Goal: Task Accomplishment & Management: Manage account settings

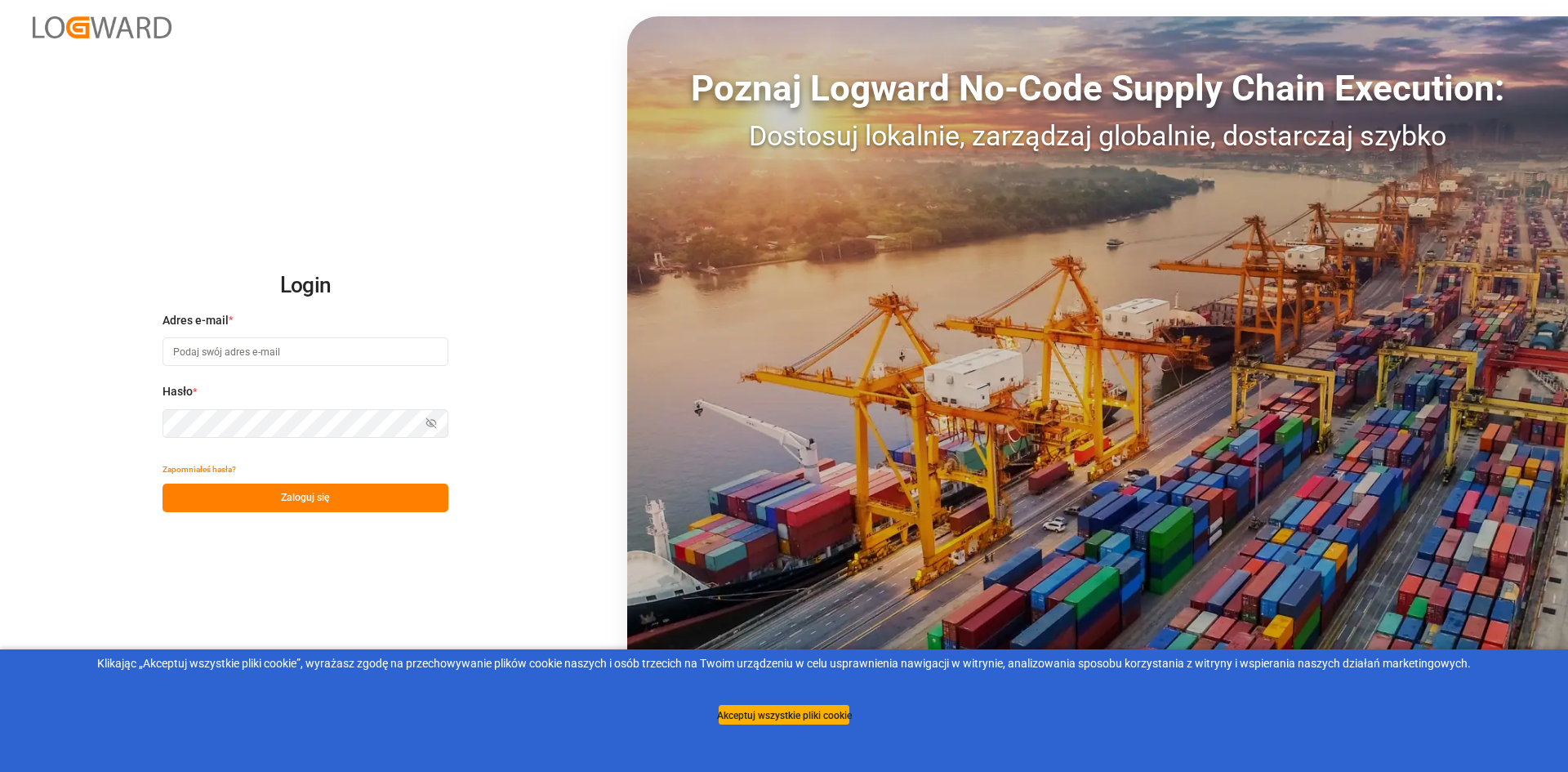
click at [250, 354] on input at bounding box center [305, 352] width 286 height 28
click at [337, 347] on input at bounding box center [305, 352] width 286 height 28
paste input "[EMAIL_ADDRESS][DOMAIN_NAME]"
type input "[EMAIL_ADDRESS][DOMAIN_NAME]"
click at [252, 494] on button "Zaloguj się" at bounding box center [305, 497] width 286 height 28
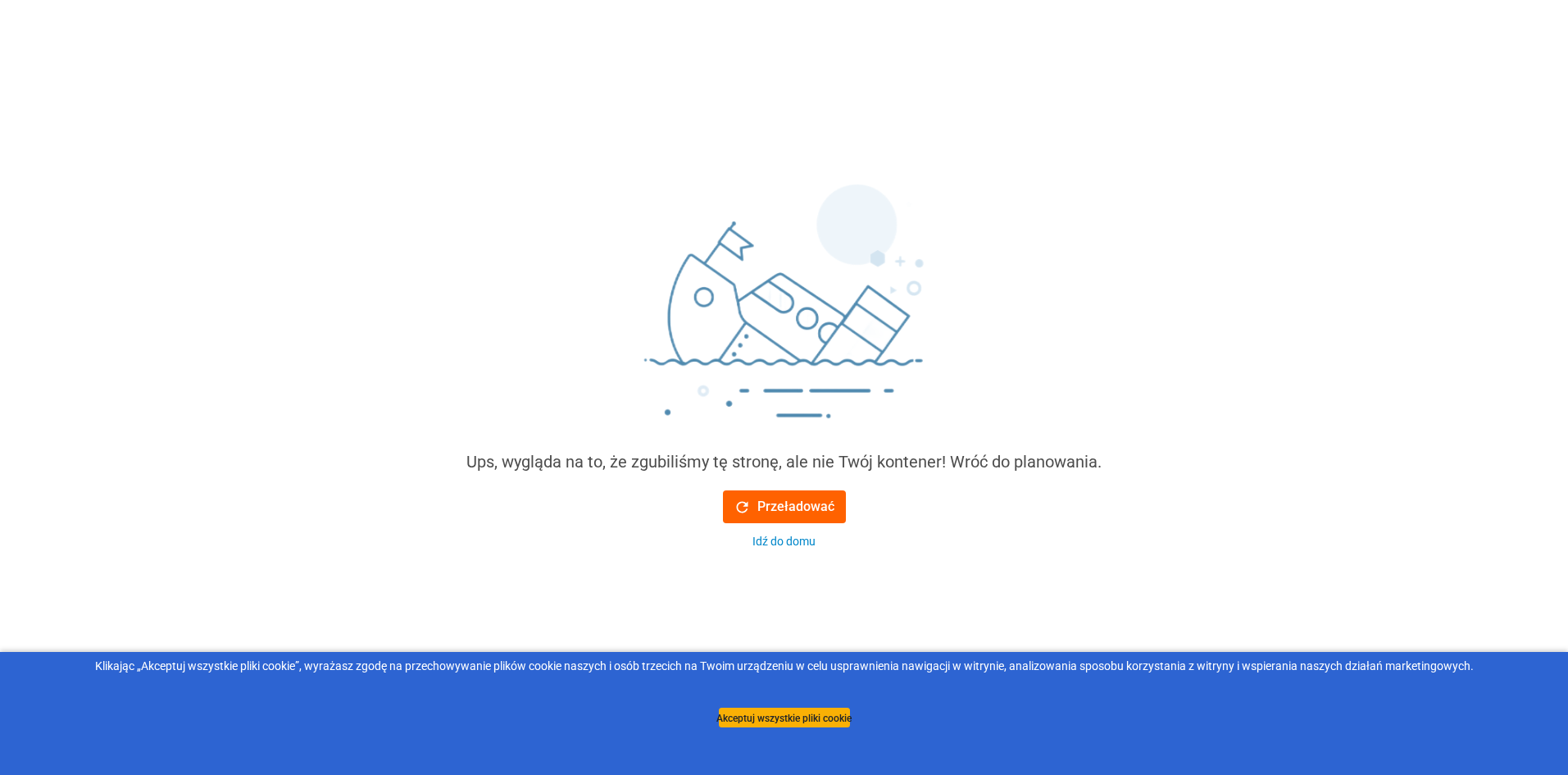
click at [786, 503] on font "Przeładować" at bounding box center [796, 506] width 77 height 15
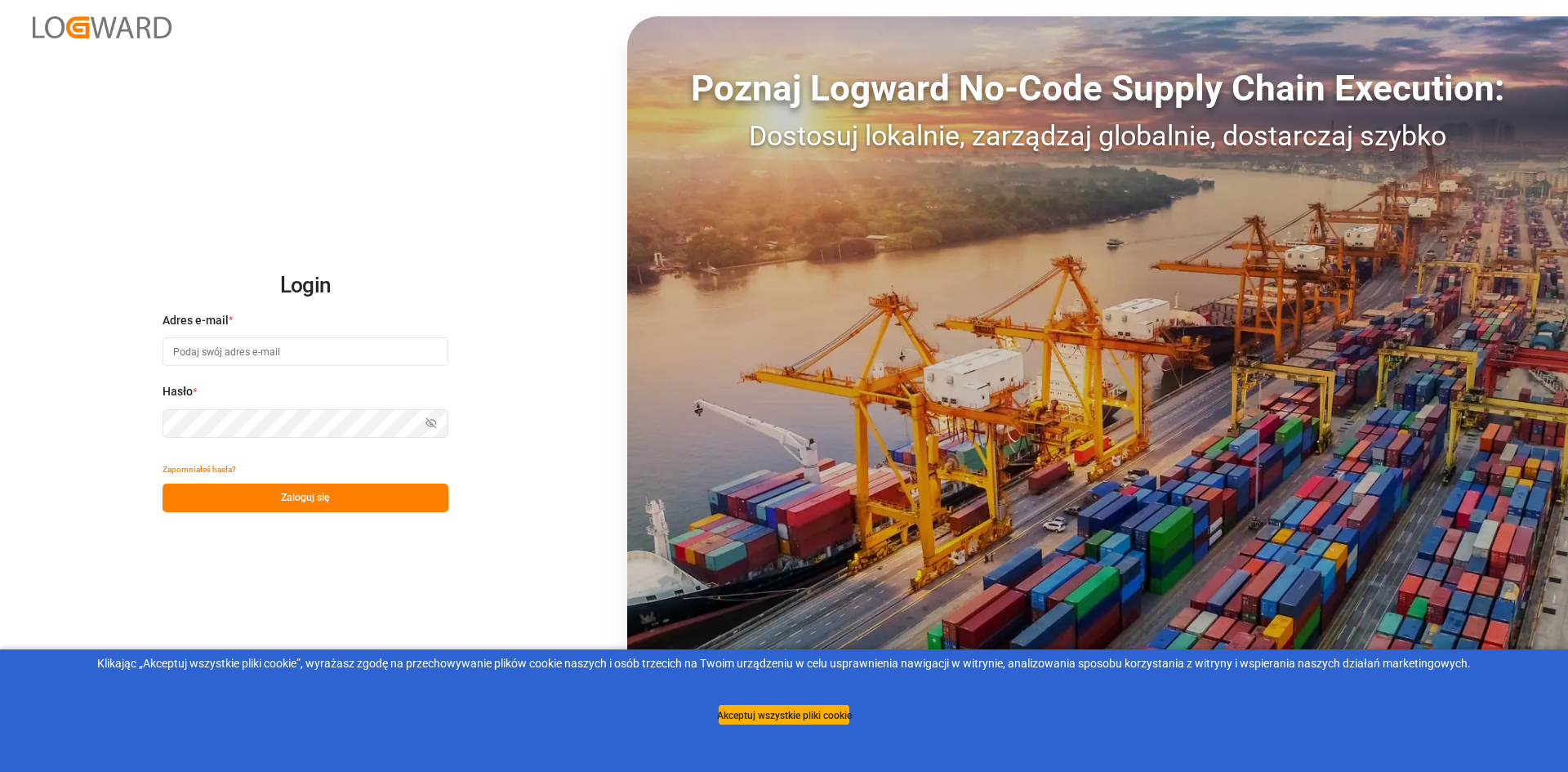
type input "[EMAIL_ADDRESS][DOMAIN_NAME]"
click at [292, 352] on input "[EMAIL_ADDRESS][DOMAIN_NAME]" at bounding box center [305, 352] width 286 height 28
click at [97, 462] on div "Login Adres e-mail * ida.timmen@melitta.de Hasło * Pokaż hasło Zapomniałeś hasł…" at bounding box center [784, 386] width 1568 height 772
click at [432, 421] on icon "button" at bounding box center [431, 423] width 12 height 12
click at [368, 497] on button "Zaloguj się" at bounding box center [305, 497] width 286 height 28
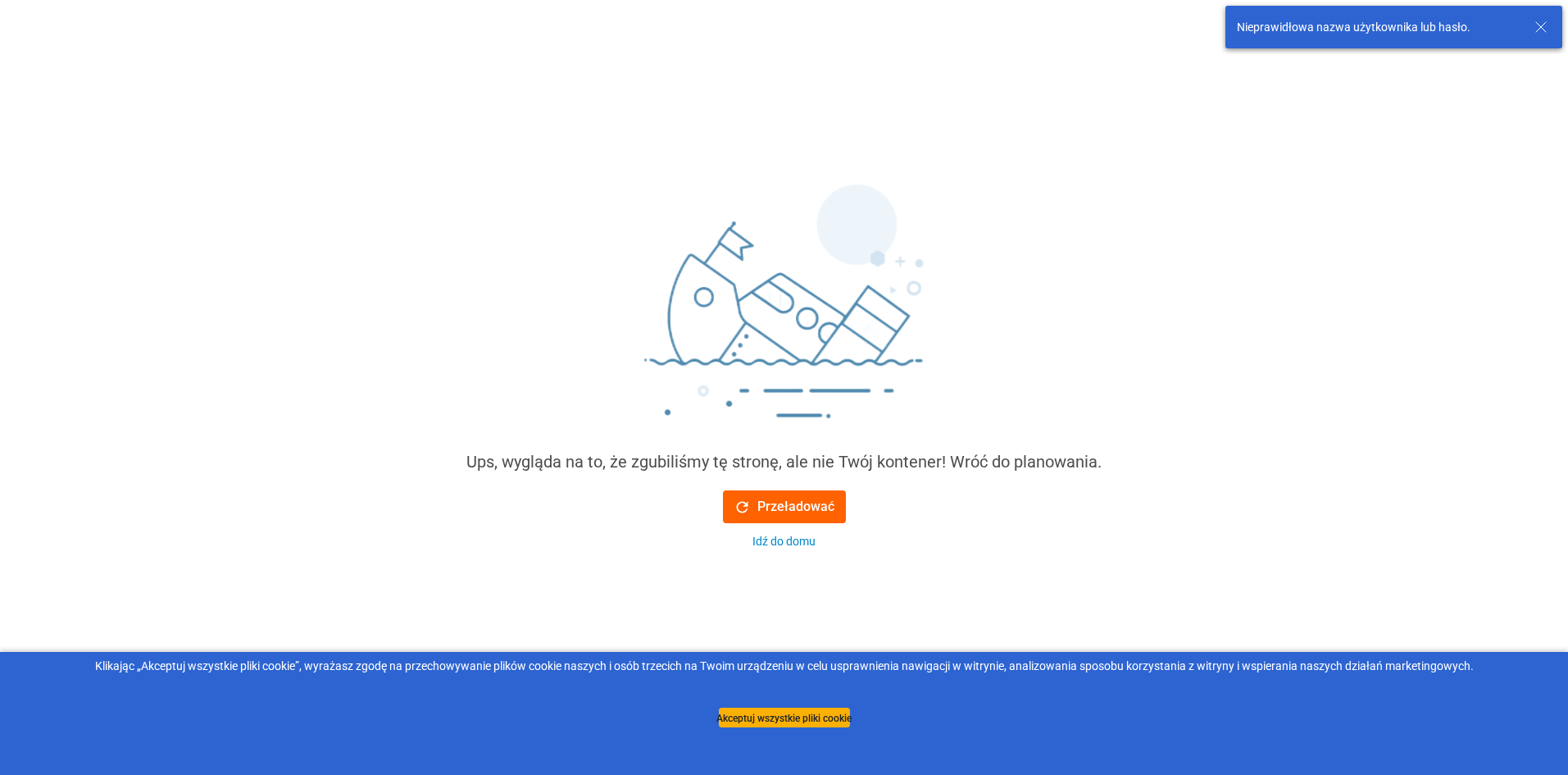
click at [799, 503] on font "Przeładować" at bounding box center [796, 506] width 77 height 15
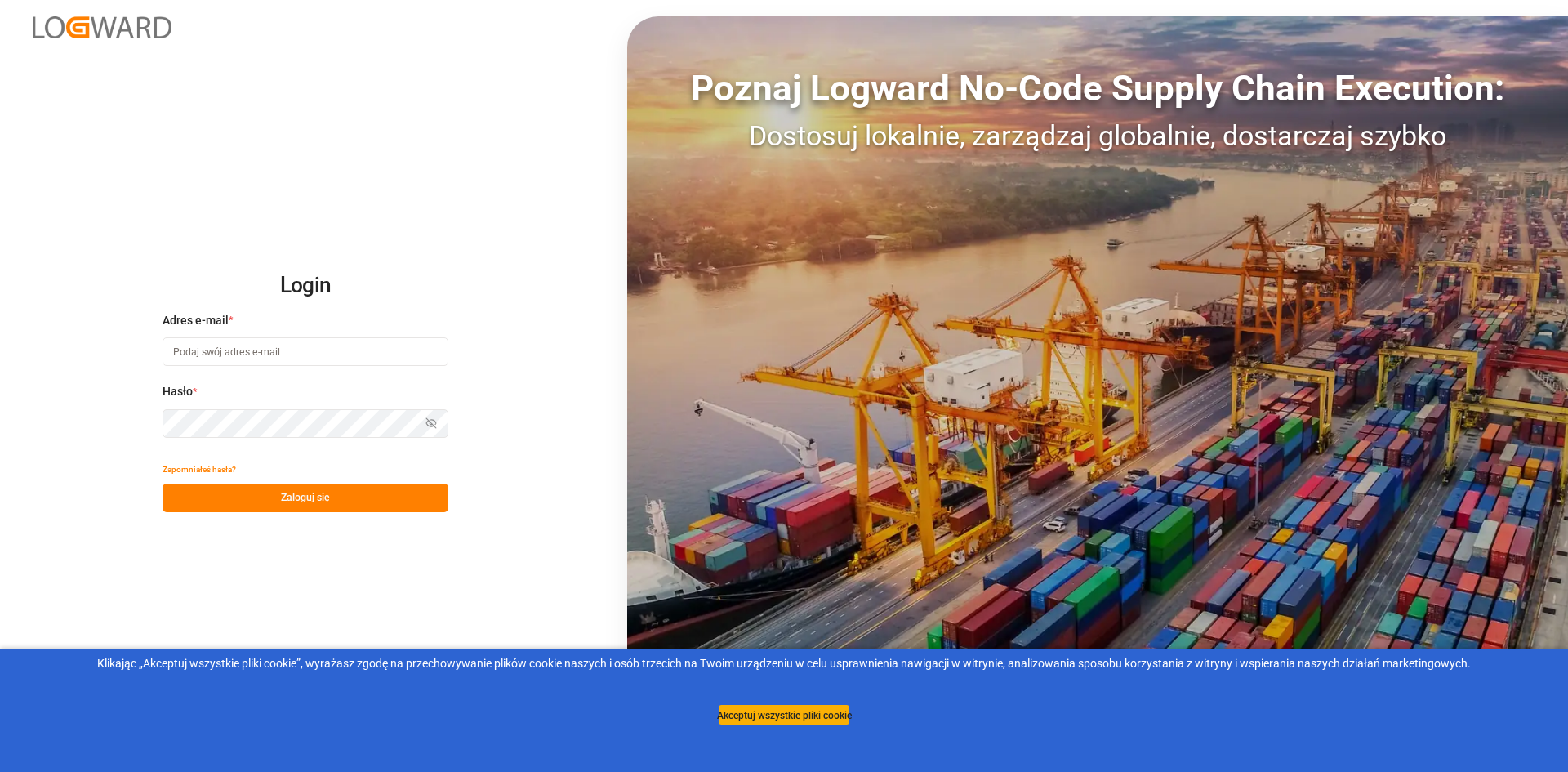
type input "[EMAIL_ADDRESS][DOMAIN_NAME]"
click at [269, 499] on button "Zaloguj się" at bounding box center [305, 497] width 286 height 28
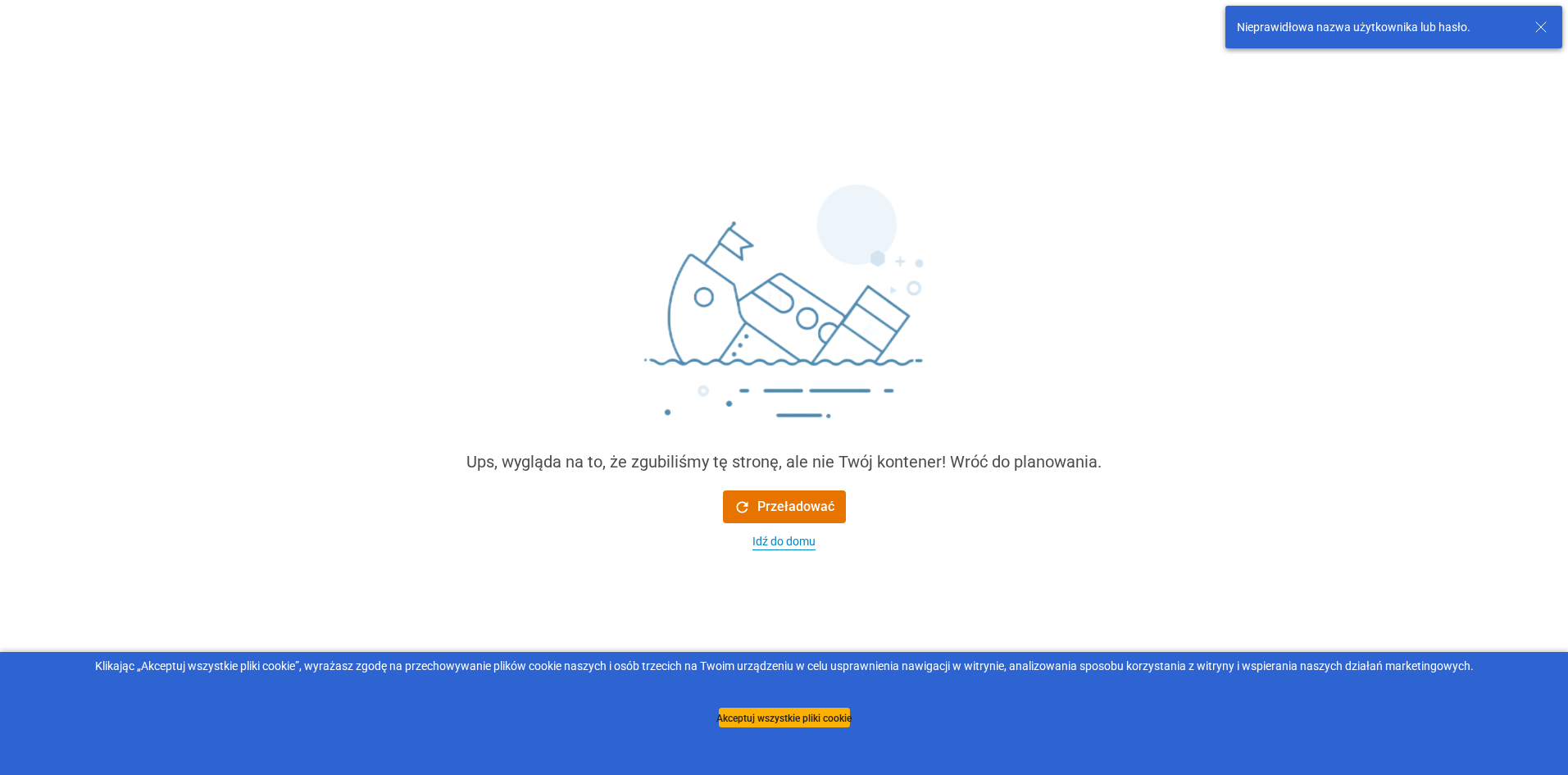
click at [804, 543] on font "Idź do domu" at bounding box center [784, 541] width 63 height 13
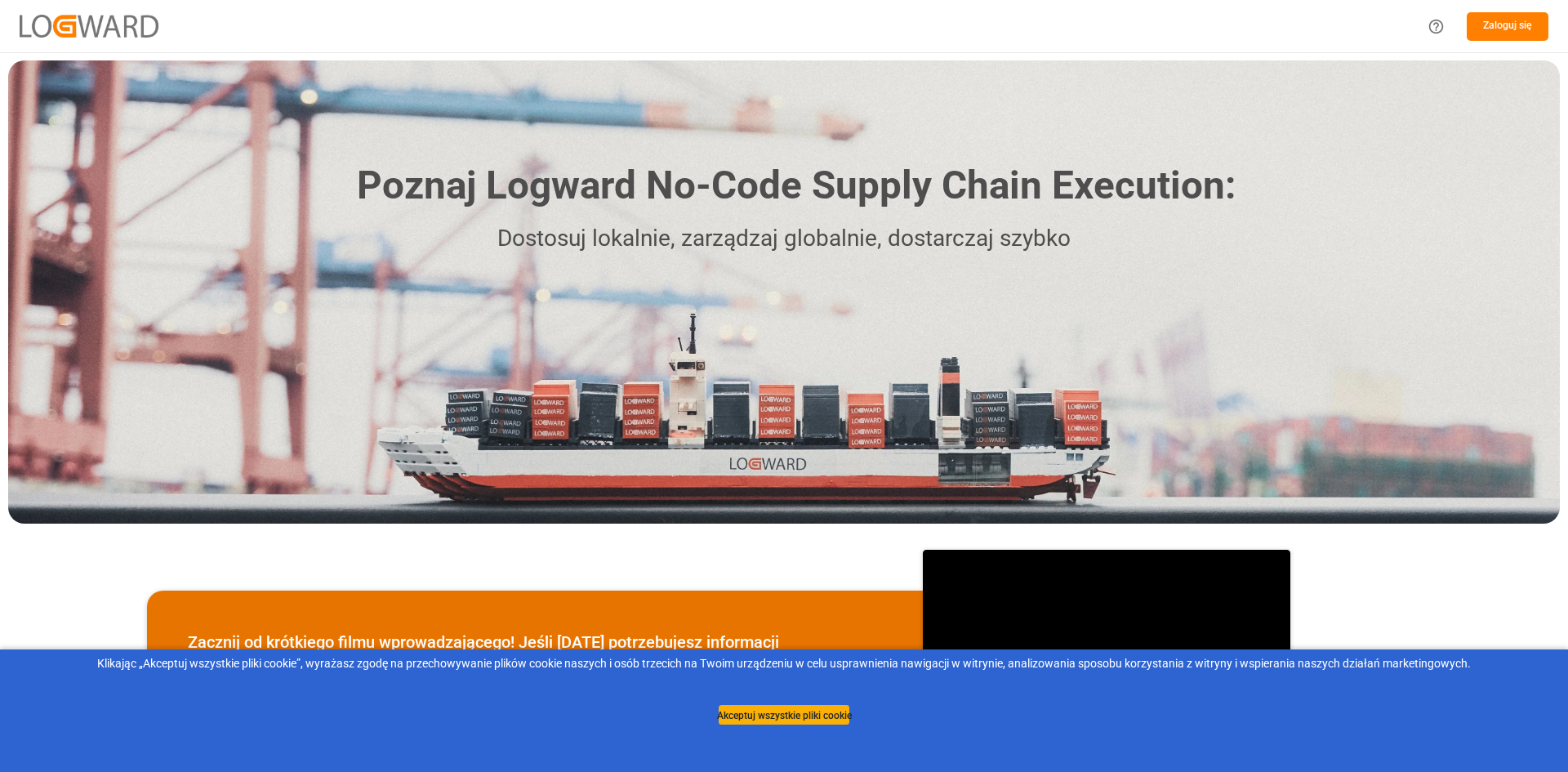
click at [1514, 25] on font "Zaloguj się" at bounding box center [1507, 25] width 49 height 12
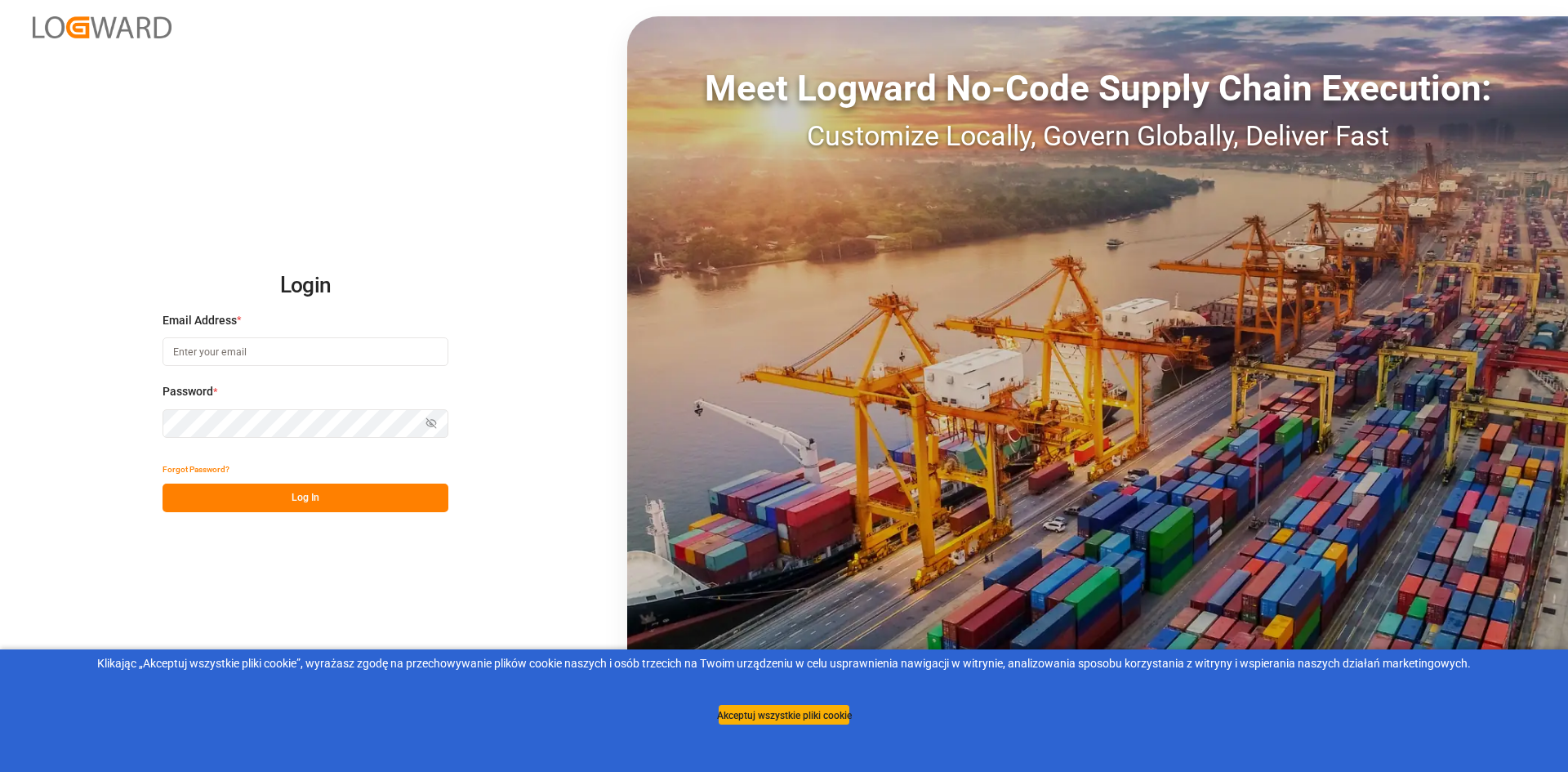
type input "[EMAIL_ADDRESS][DOMAIN_NAME]"
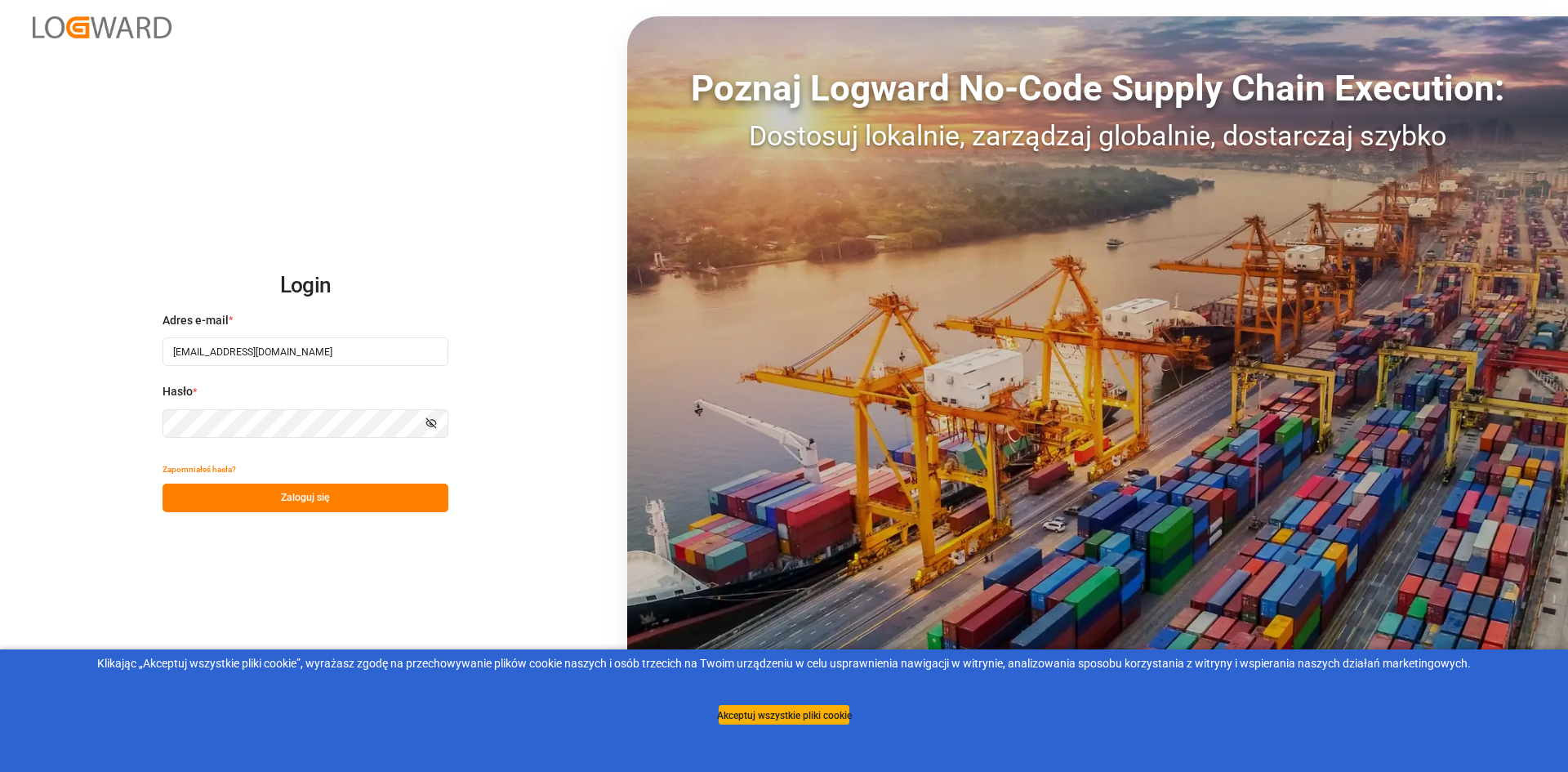
click at [288, 492] on font "Zaloguj się" at bounding box center [305, 497] width 49 height 12
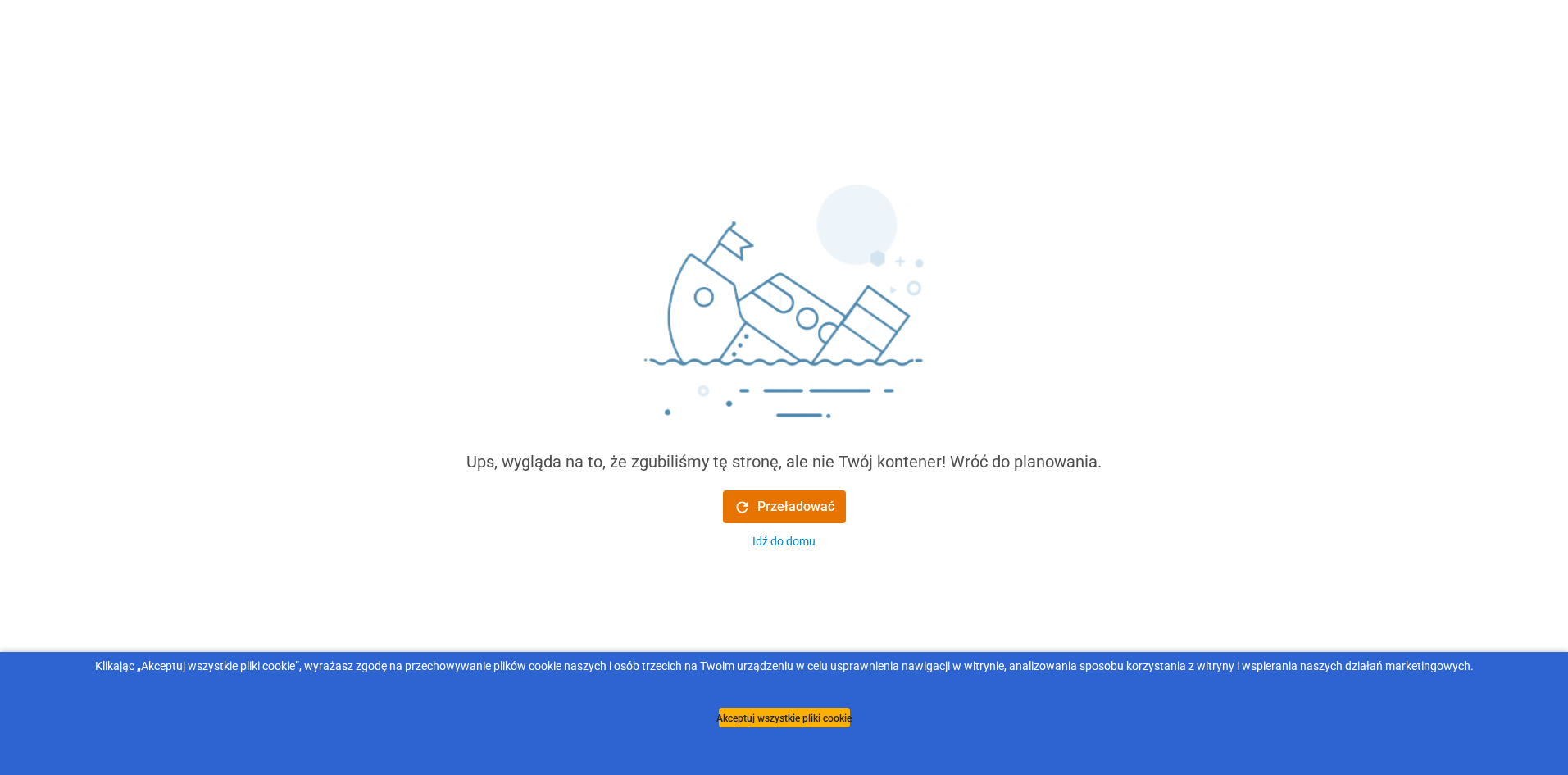
click at [762, 350] on img at bounding box center [784, 313] width 492 height 272
click at [779, 493] on button "Przeładować" at bounding box center [784, 507] width 123 height 33
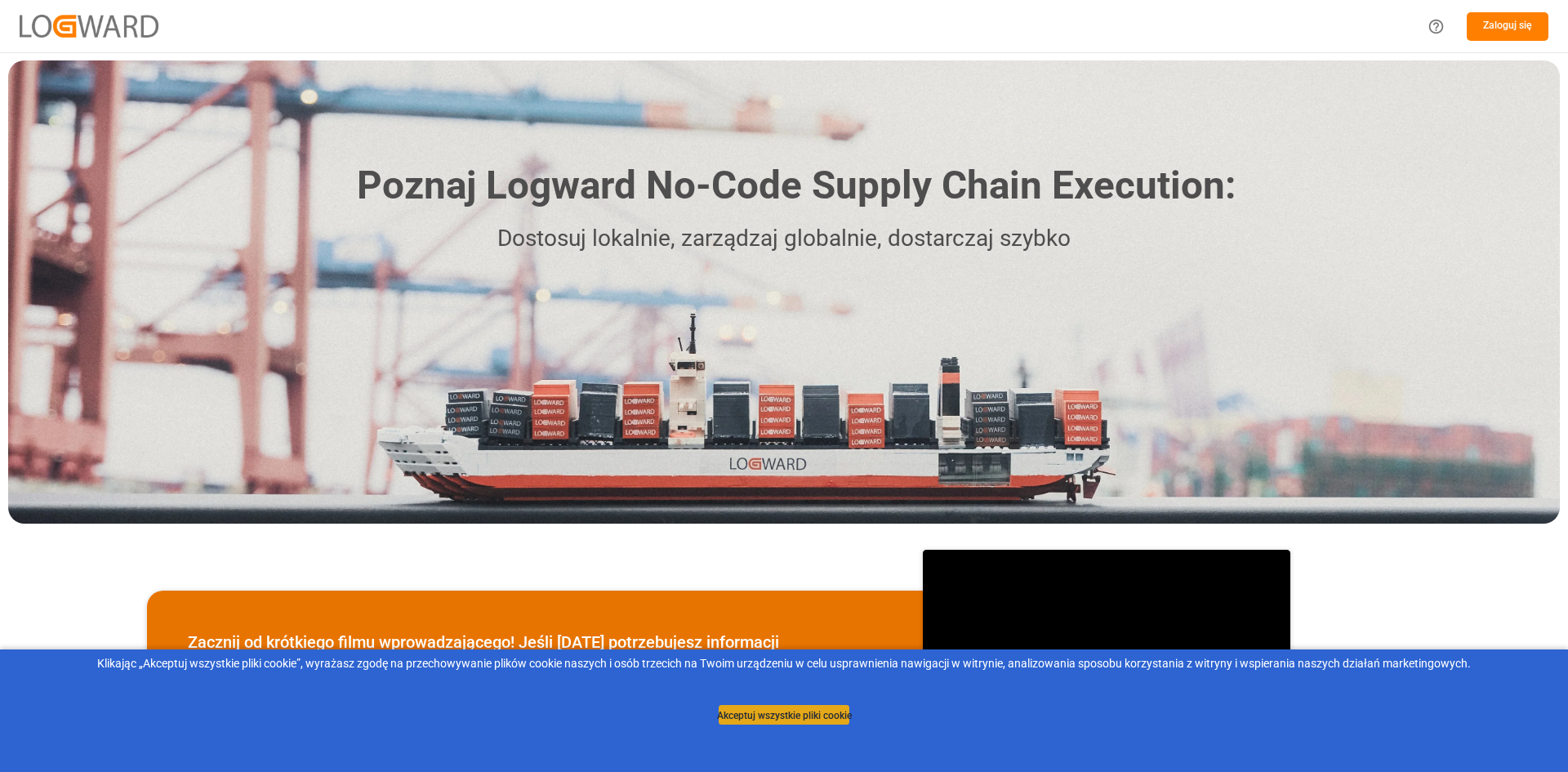
click at [794, 714] on font "Akceptuj wszystkie pliki cookie" at bounding box center [784, 714] width 135 height 12
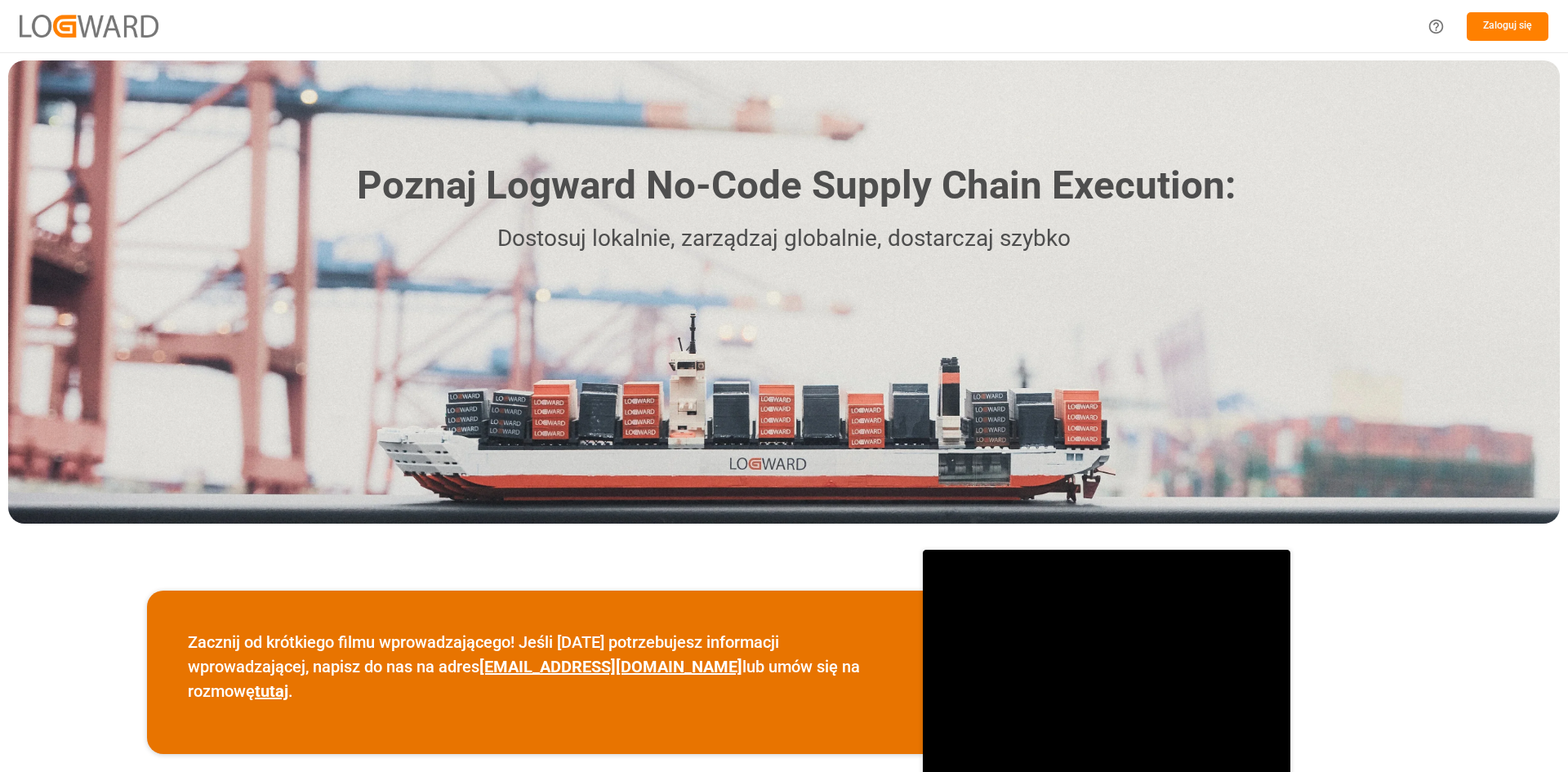
click at [1508, 26] on font "Zaloguj się" at bounding box center [1507, 25] width 49 height 12
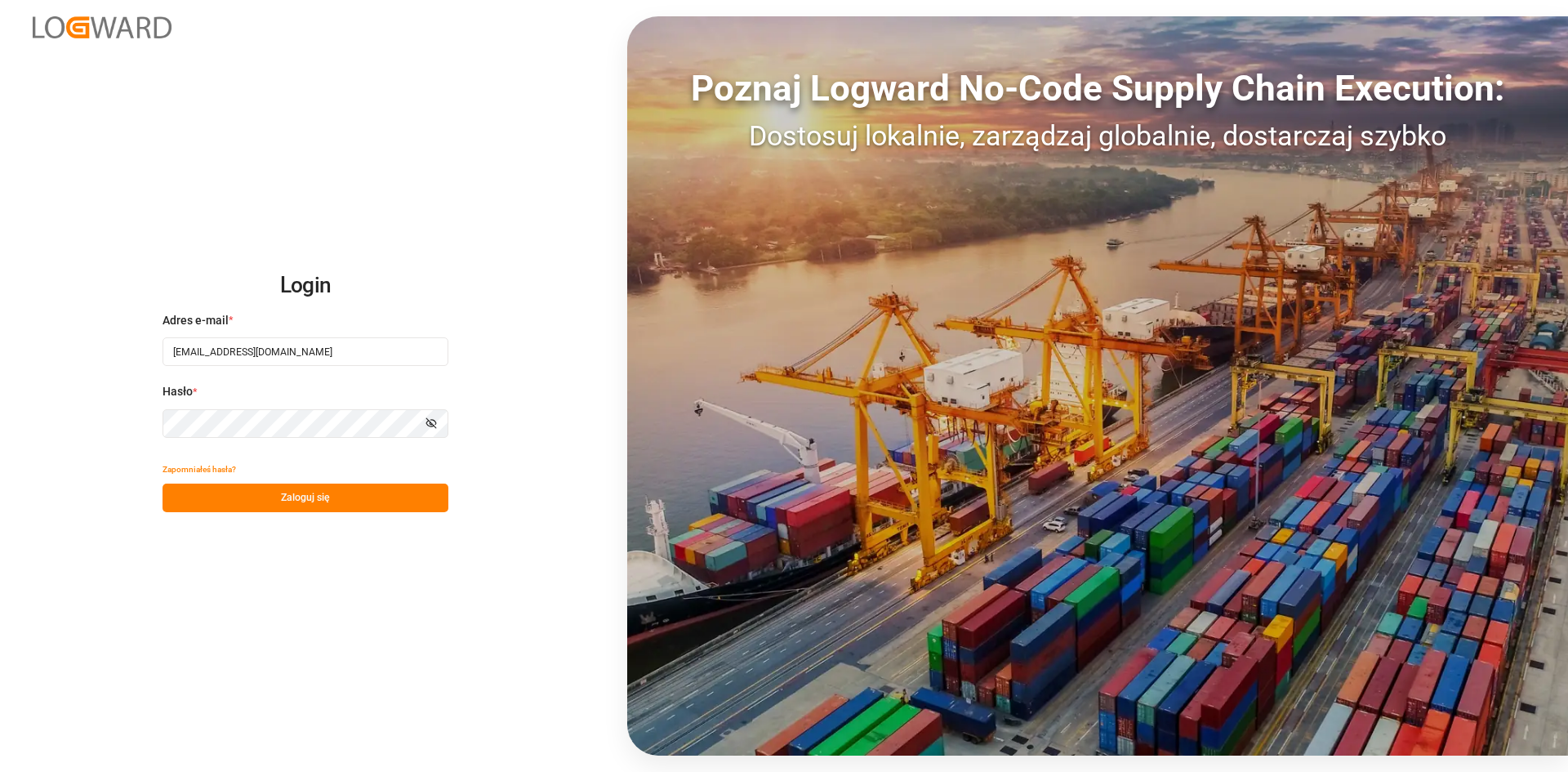
click at [357, 504] on button "Zaloguj się" at bounding box center [305, 497] width 286 height 28
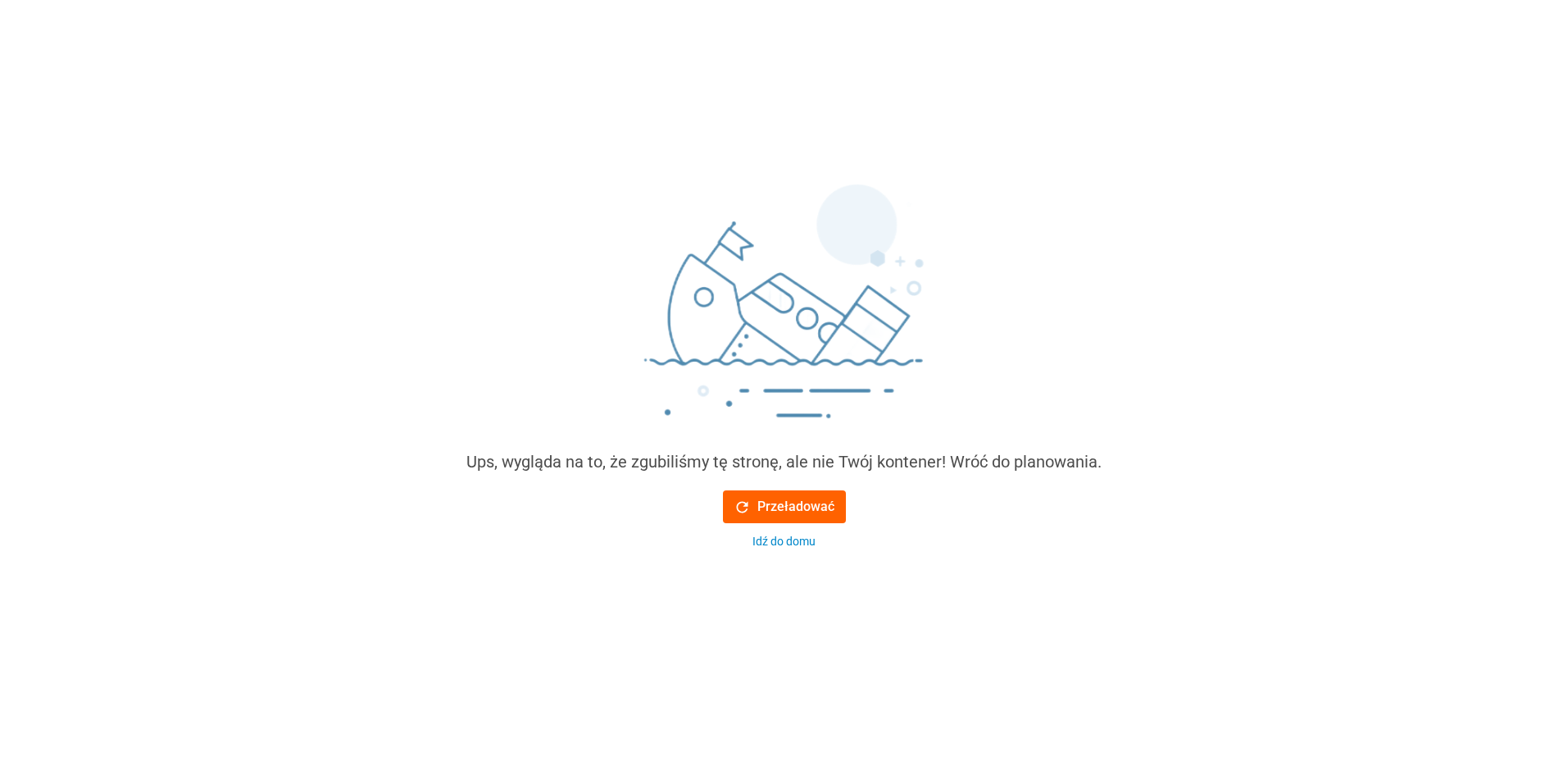
click at [797, 505] on font "Przeładować" at bounding box center [796, 506] width 77 height 15
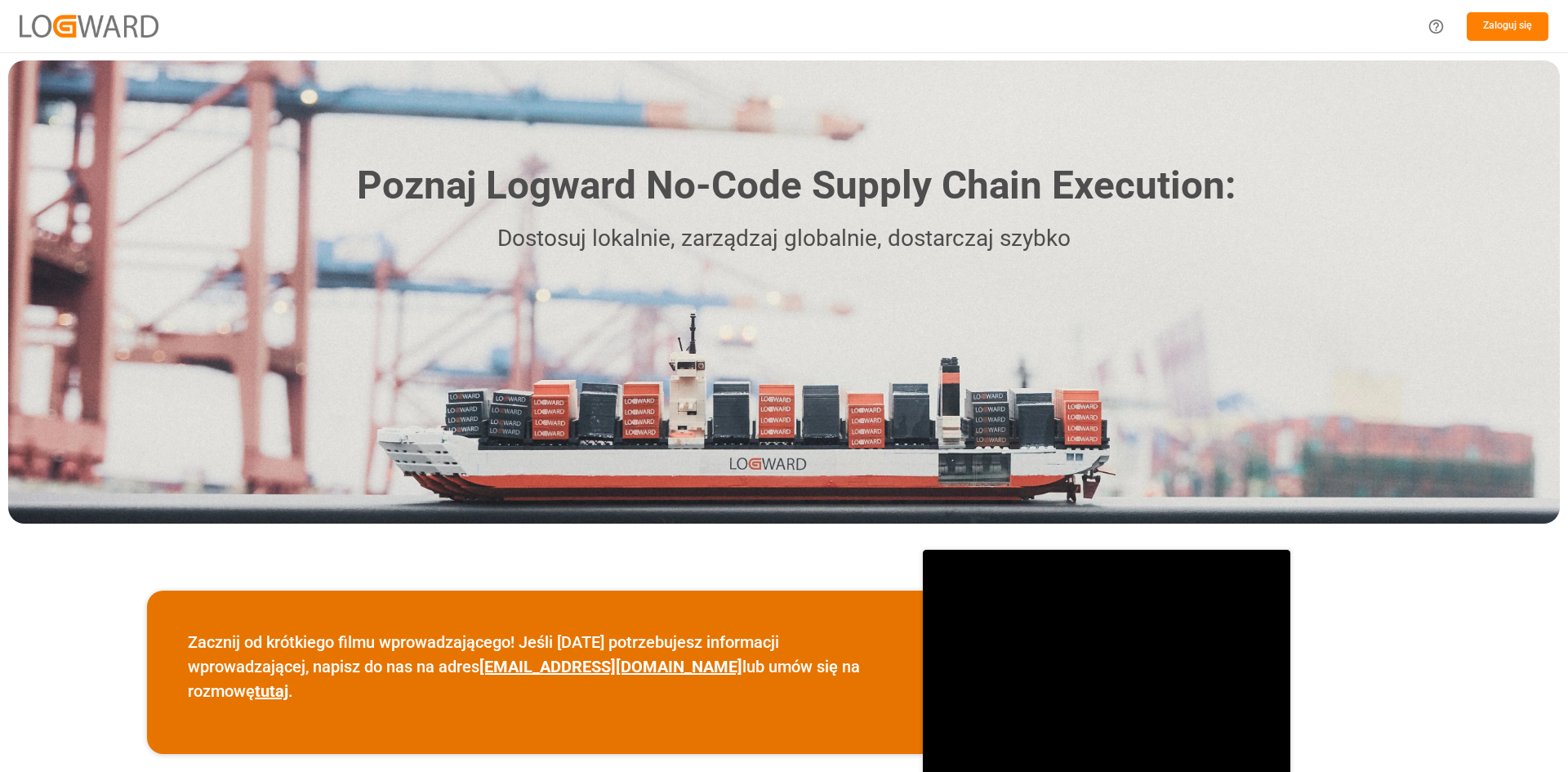
click at [1532, 21] on button "Zaloguj się" at bounding box center [1508, 27] width 82 height 28
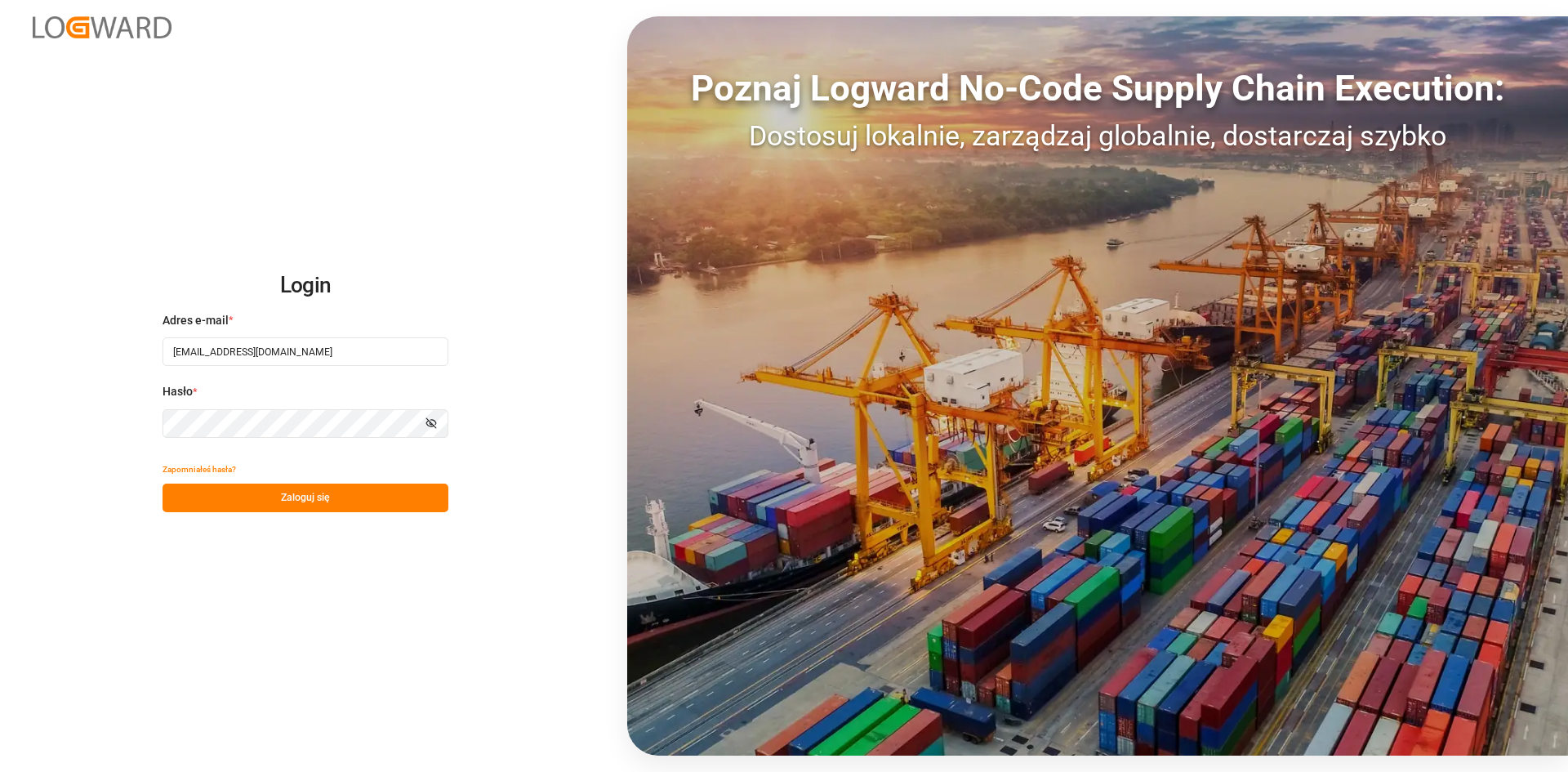
drag, startPoint x: 297, startPoint y: 350, endPoint x: 96, endPoint y: 340, distance: 201.2
click at [96, 340] on div "Login Adres e-mail * ida.timmen@melitta.de Hasło * Pokaż hasło Zapomniałeś hasł…" at bounding box center [784, 386] width 1568 height 772
paste input "tobiasz.wasowski@everest-transport.pl"
type input "tobiasz.wasowski@everest-transport.pl"
click at [131, 428] on div "Login Adres e-mail * tobiasz.wasowski@everest-transport.pl Hasło * Pokaż hasło …" at bounding box center [784, 386] width 1568 height 772
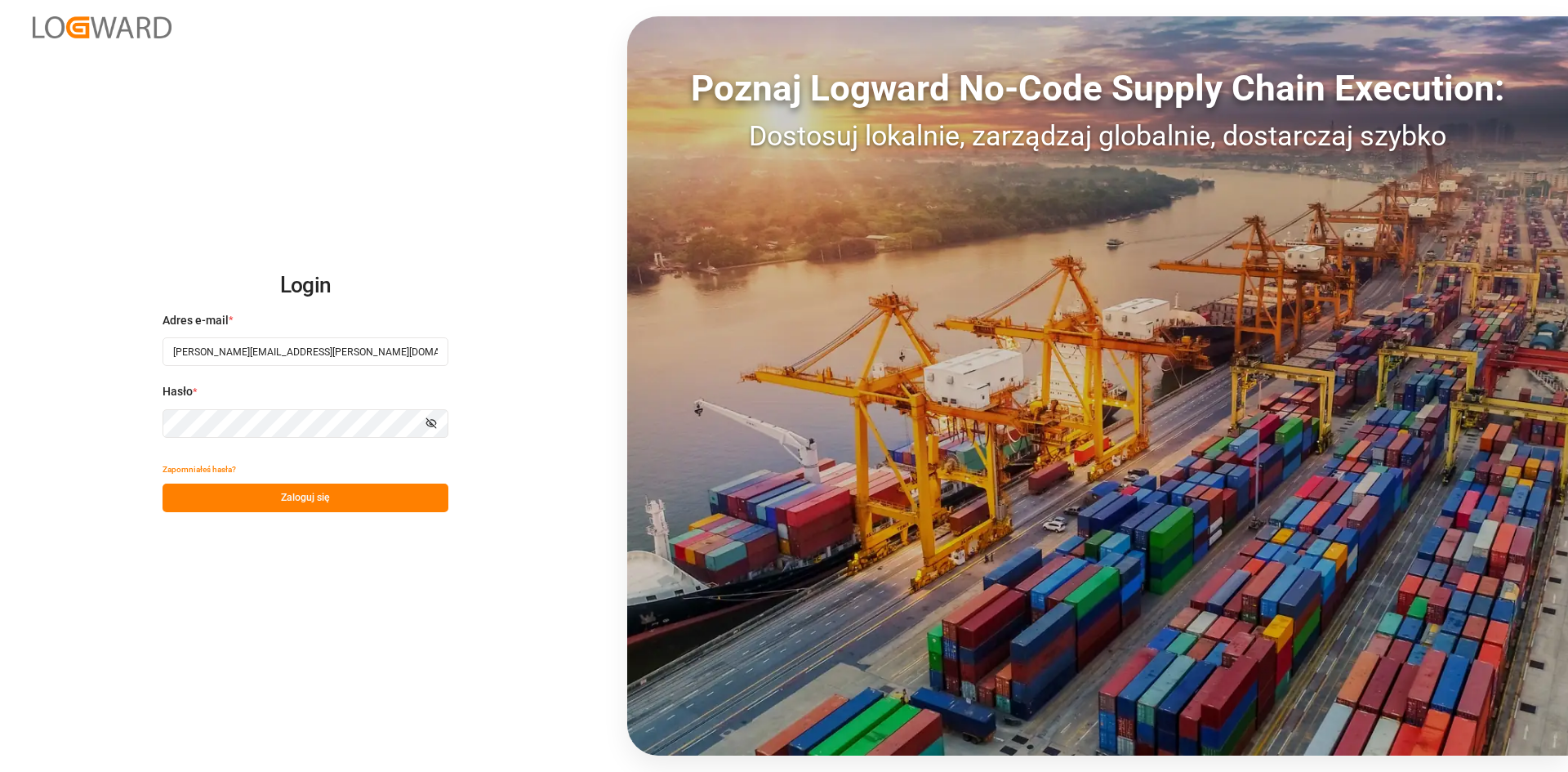
drag, startPoint x: 344, startPoint y: 601, endPoint x: 372, endPoint y: 568, distance: 43.3
click at [350, 595] on div "Login Adres e-mail * tobiasz.wasowski@everest-transport.pl Hasło * Pokaż hasło …" at bounding box center [784, 386] width 1568 height 772
click at [415, 496] on button "Zaloguj się" at bounding box center [305, 497] width 286 height 28
